Goal: Information Seeking & Learning: Learn about a topic

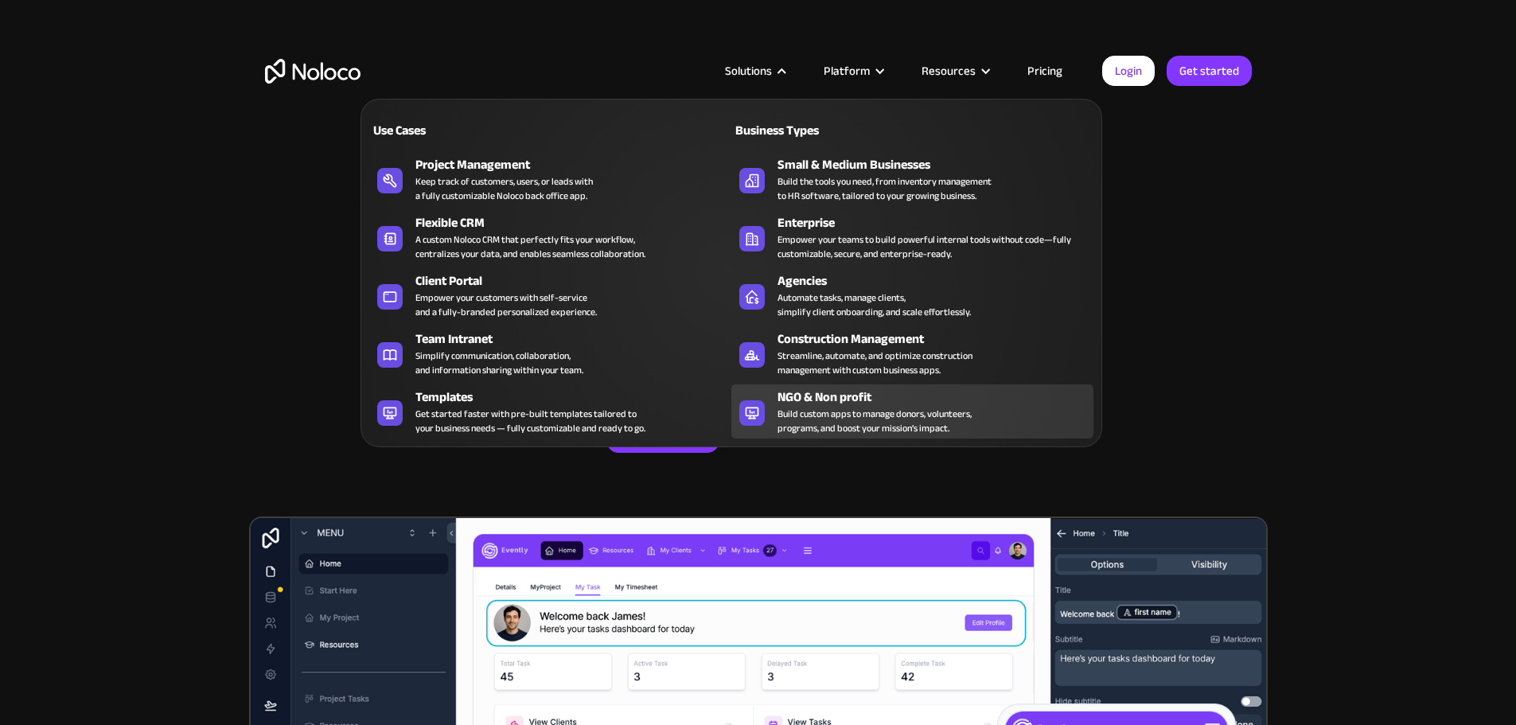
click at [857, 395] on link "NGO & Non profit Build custom apps to manage donors, volunteers, programs, and …" at bounding box center [912, 411] width 362 height 54
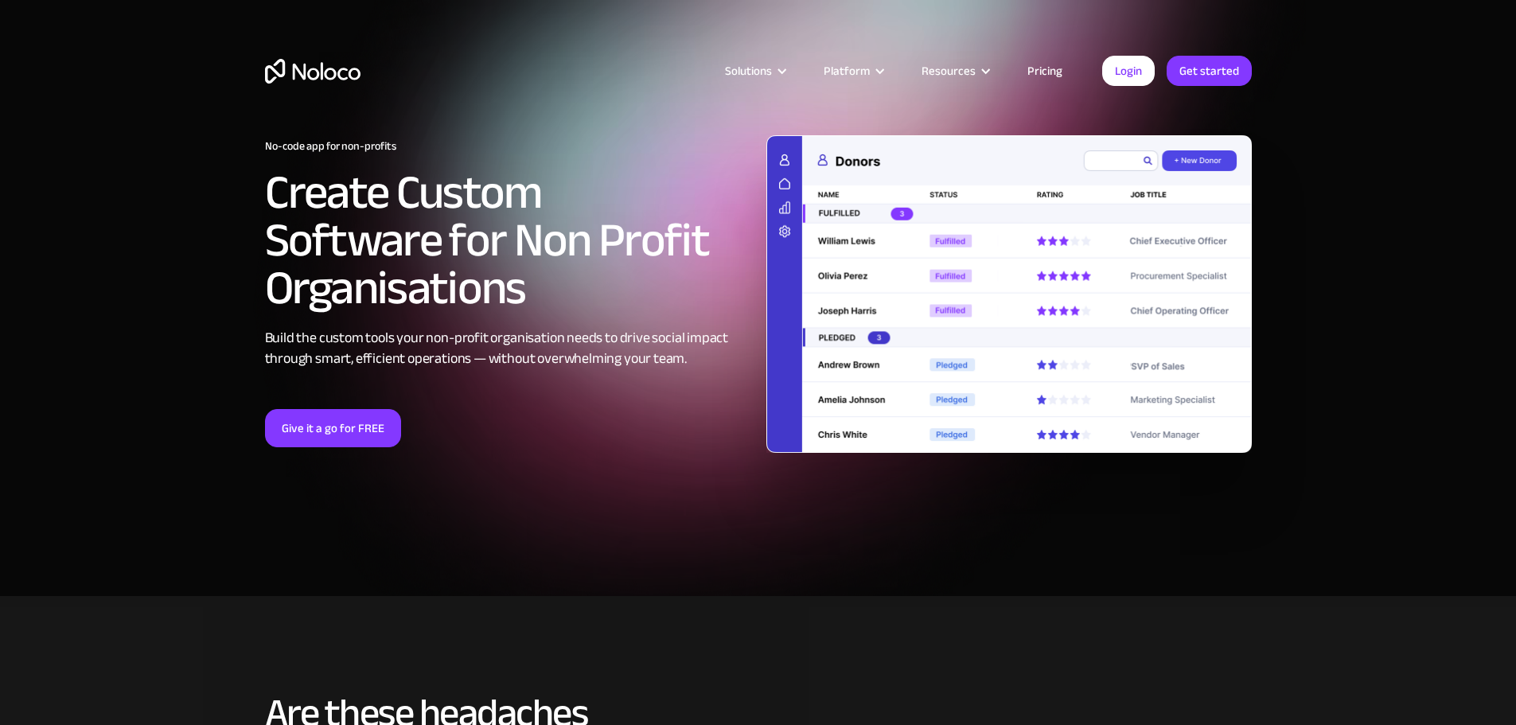
click at [1049, 62] on link "Pricing" at bounding box center [1044, 70] width 75 height 21
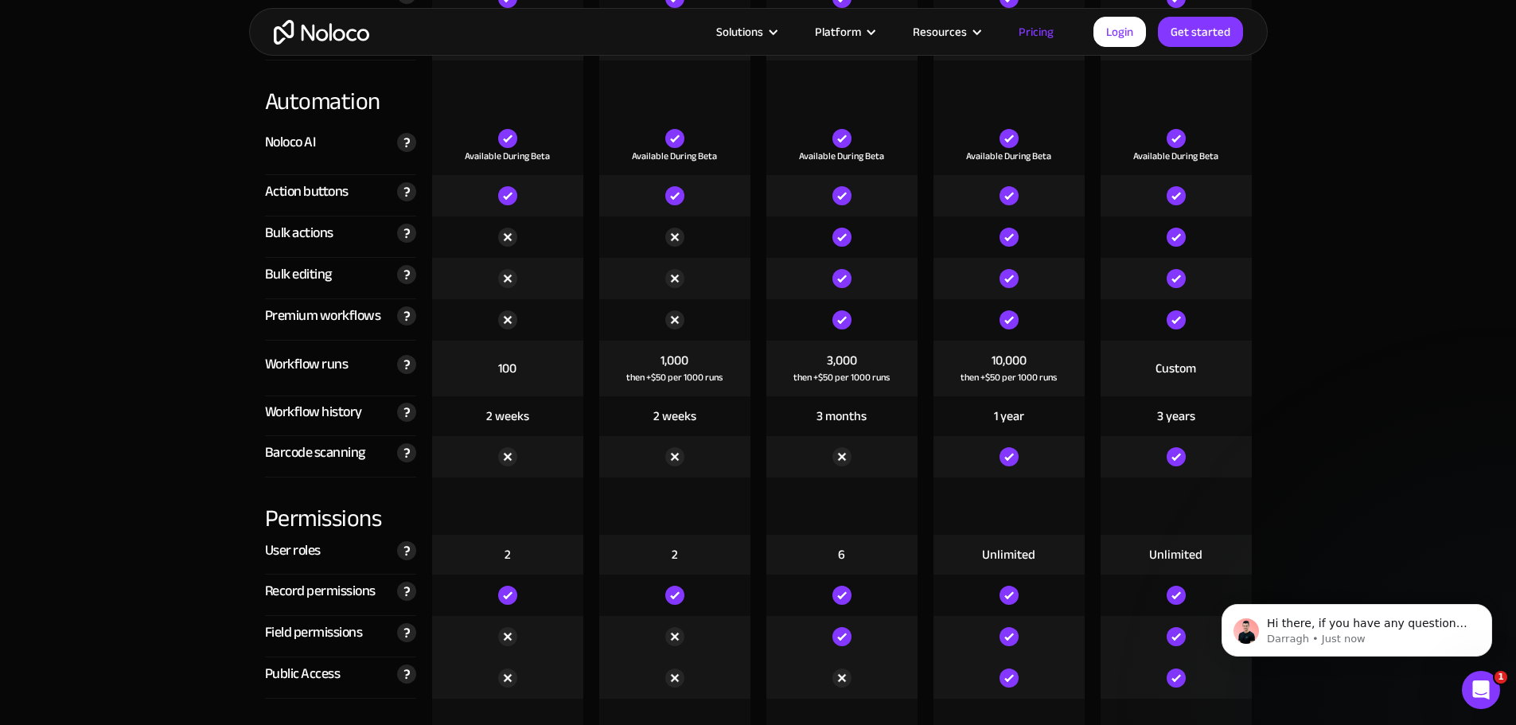
scroll to position [3288, 0]
